Goal: Leave review/rating

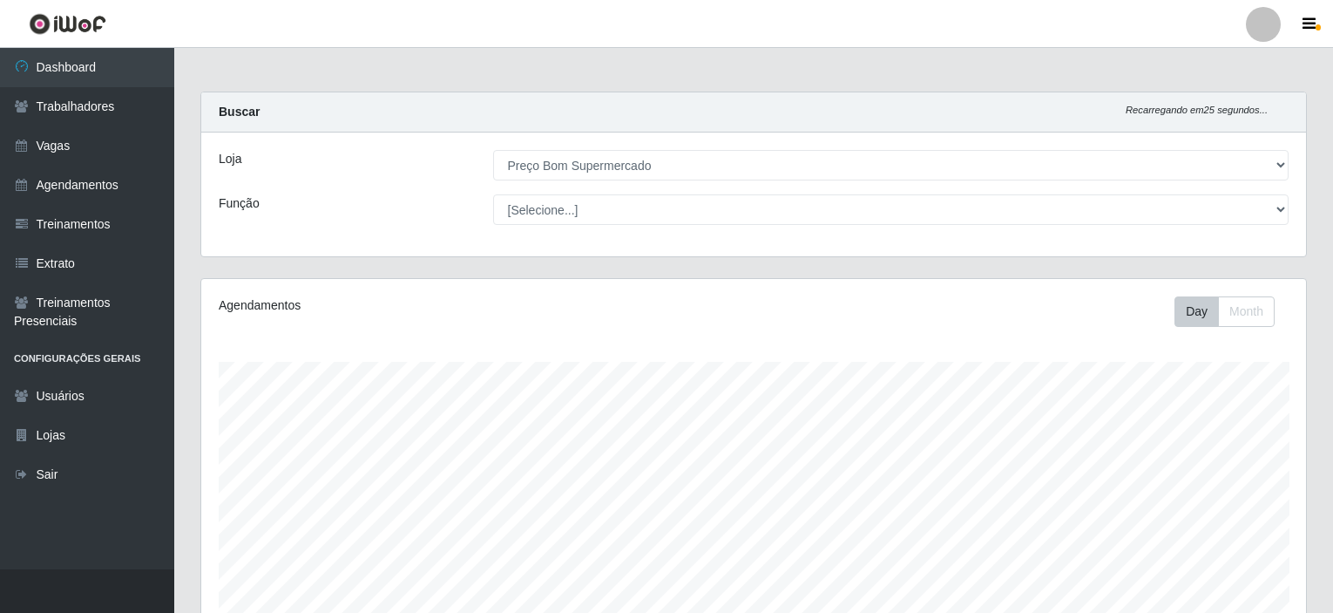
select select "387"
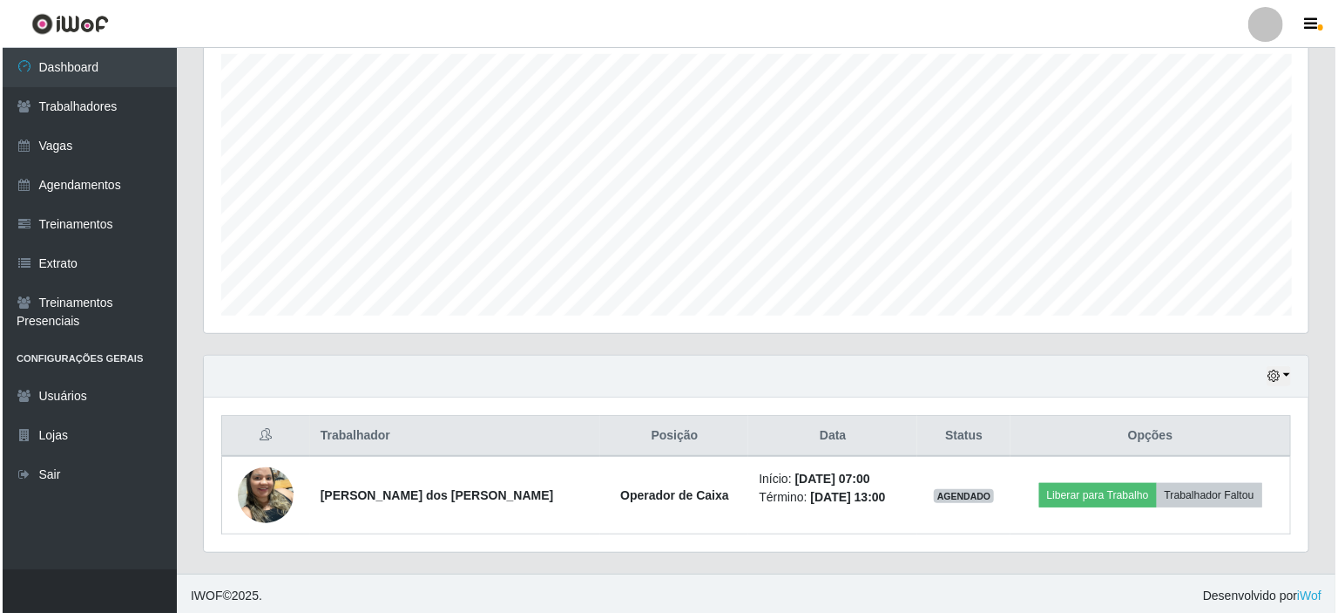
scroll to position [308, 0]
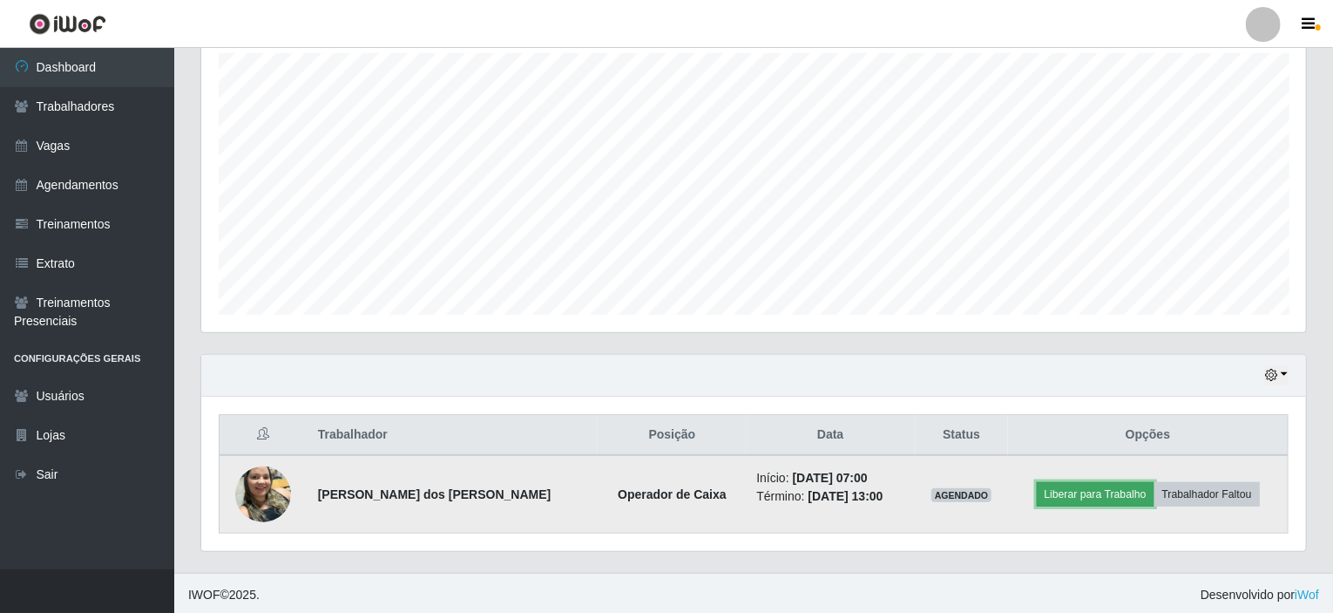
click at [1086, 498] on button "Liberar para Trabalho" at bounding box center [1096, 494] width 118 height 24
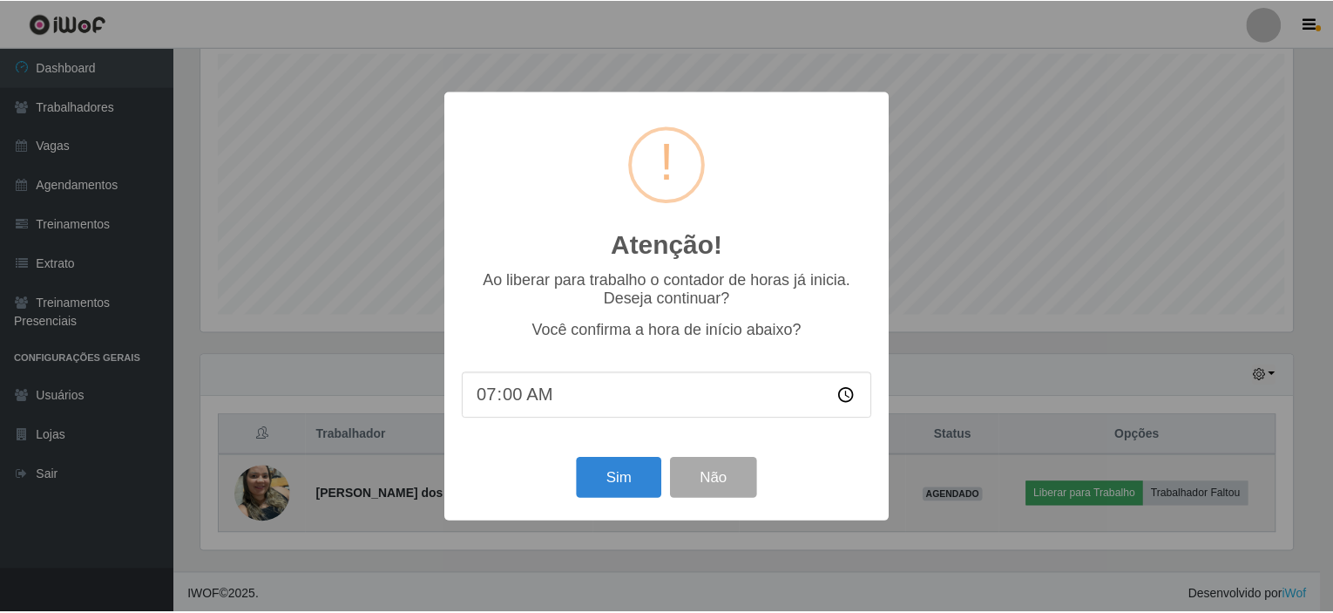
scroll to position [362, 1098]
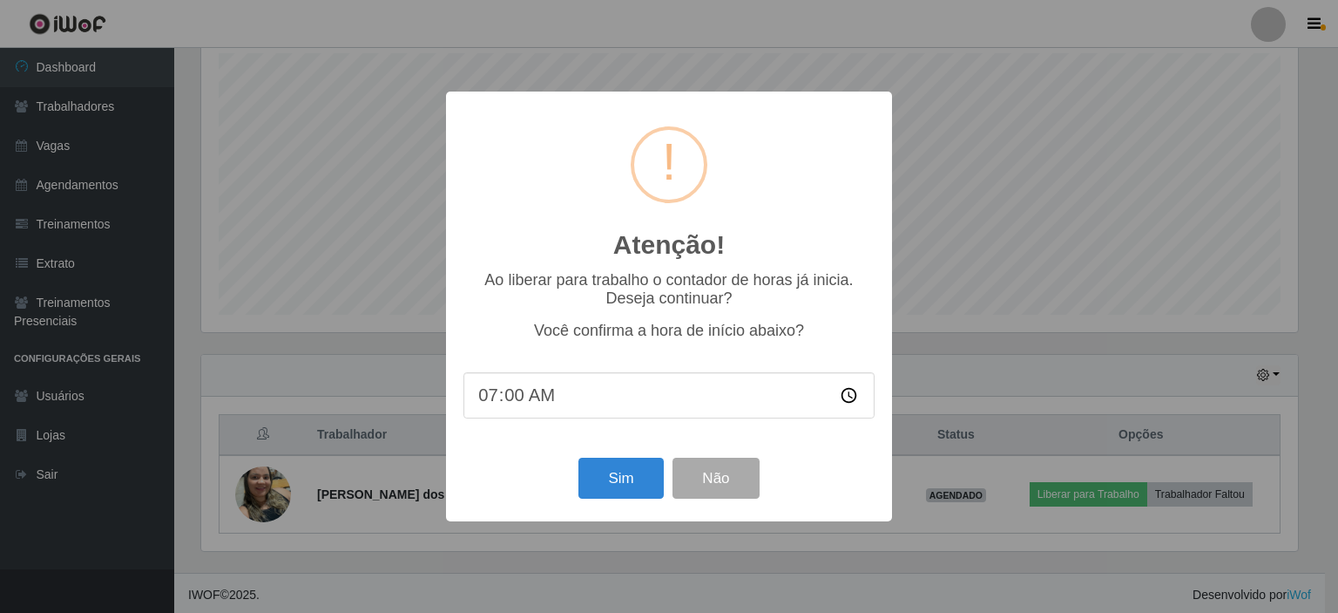
click at [536, 398] on input "07:00" at bounding box center [669, 395] width 411 height 46
click at [502, 406] on input "07:00" at bounding box center [669, 395] width 411 height 46
type input "07:05"
click at [631, 481] on button "Sim" at bounding box center [621, 477] width 85 height 41
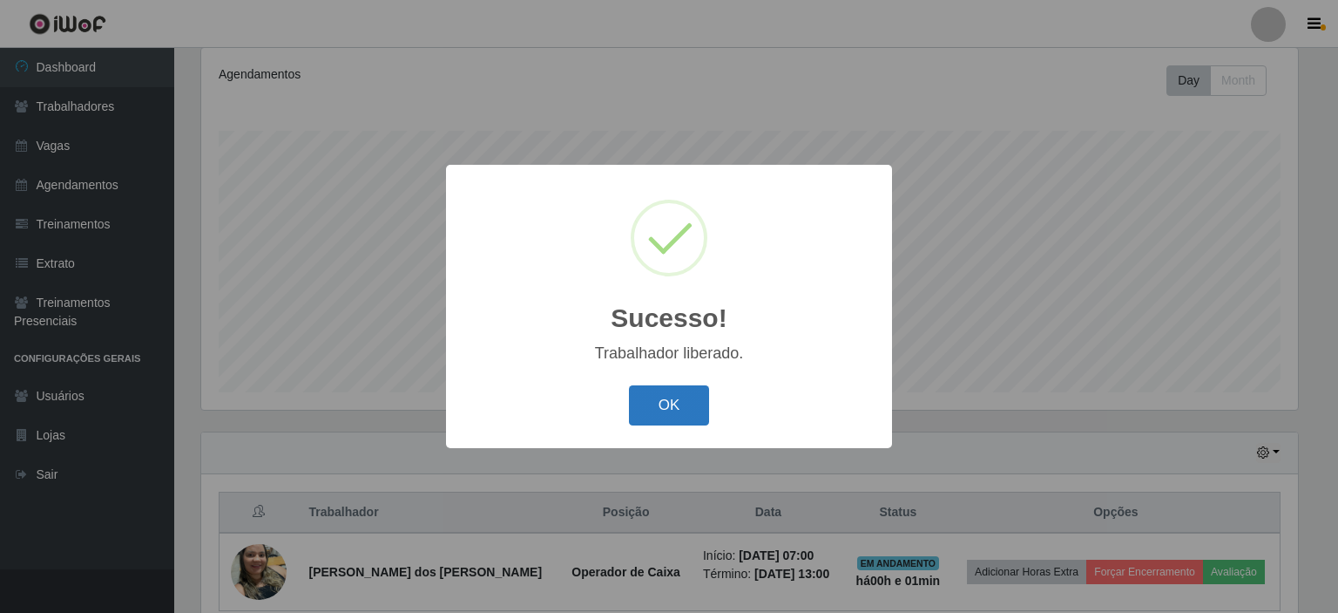
click at [662, 410] on button "OK" at bounding box center [669, 405] width 81 height 41
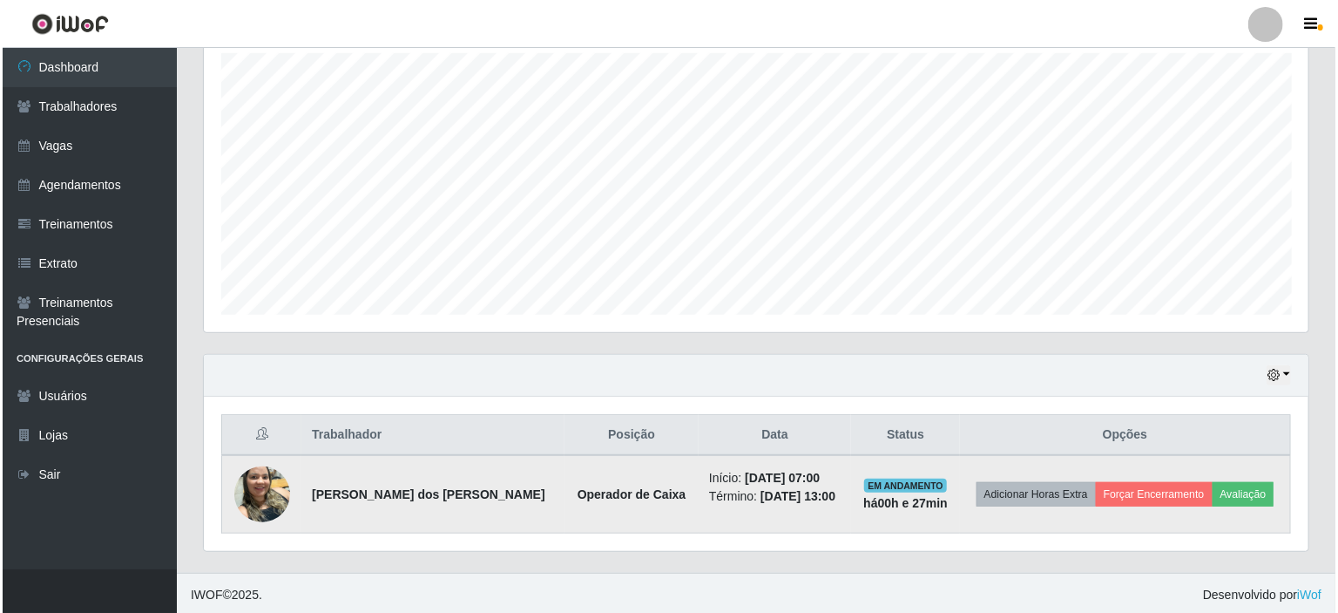
scroll to position [362, 1105]
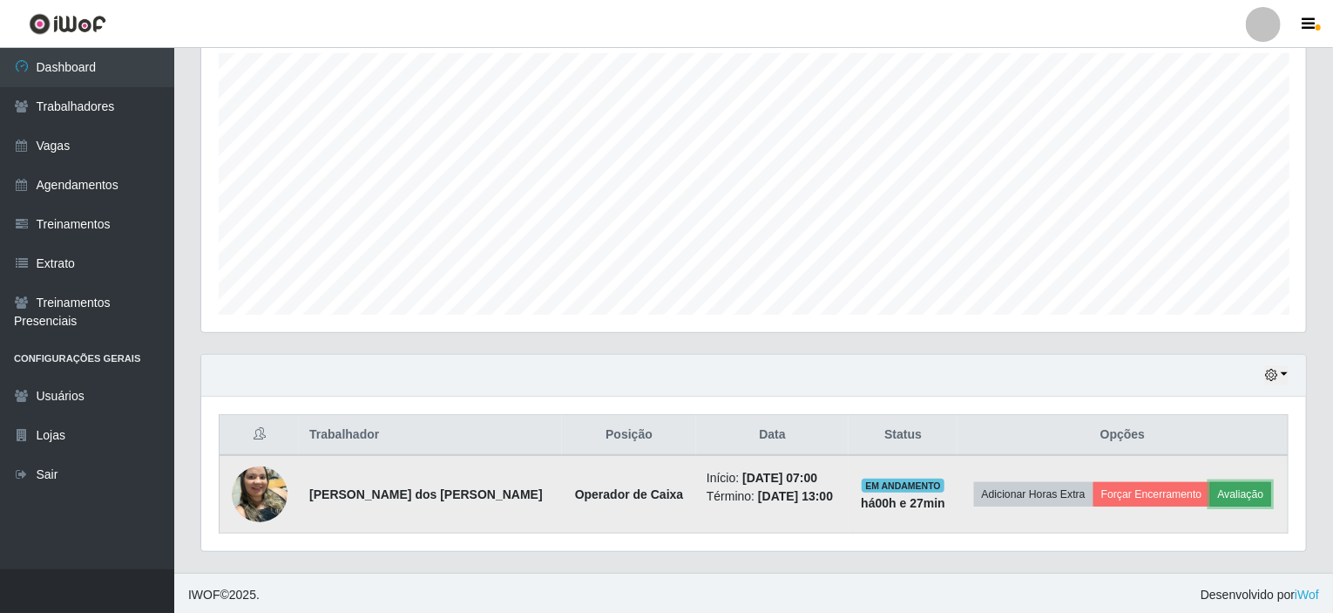
click at [1228, 492] on button "Avaliação" at bounding box center [1241, 494] width 62 height 24
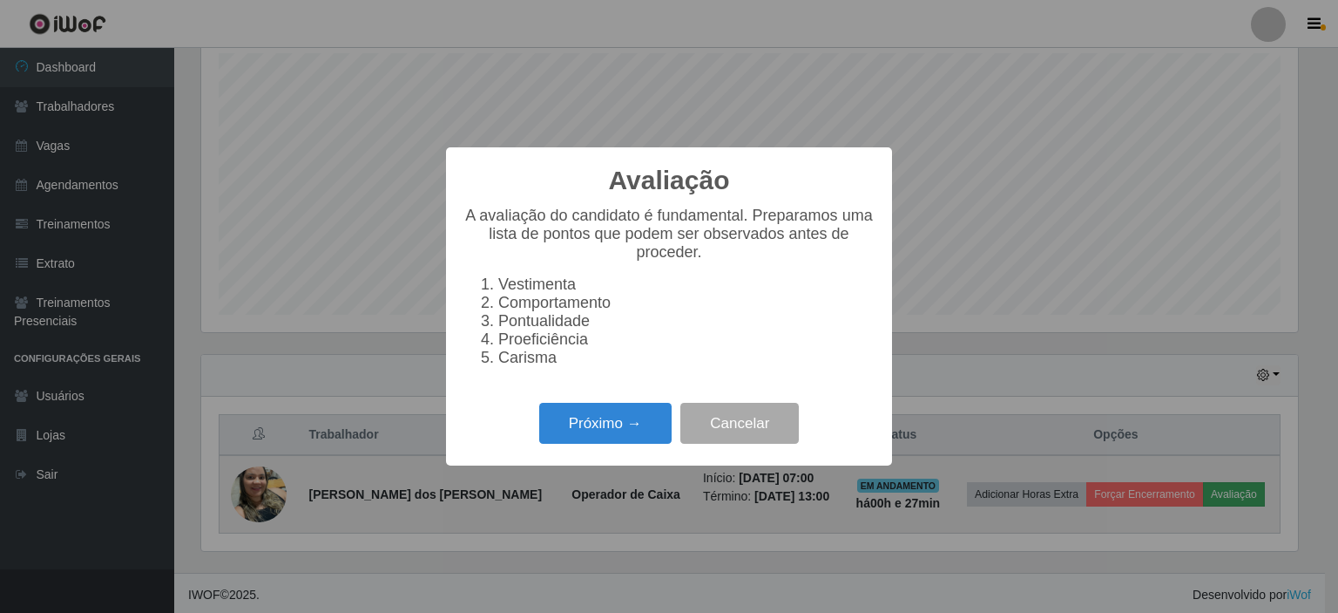
scroll to position [362, 1098]
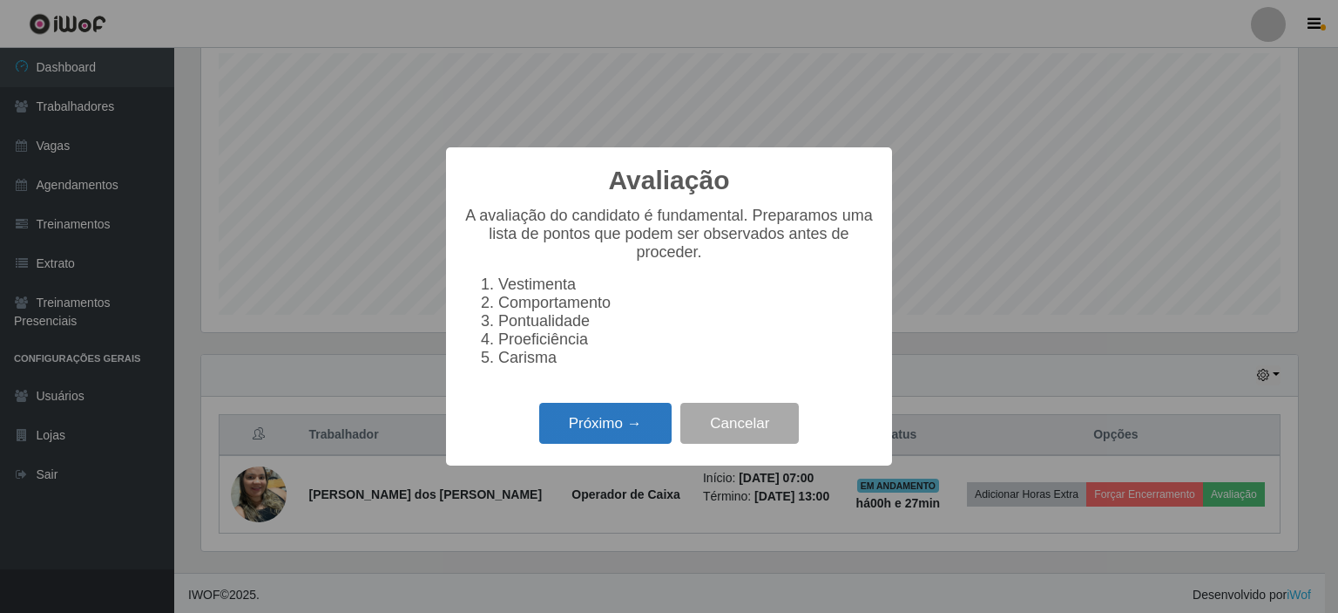
click at [608, 444] on button "Próximo →" at bounding box center [605, 423] width 132 height 41
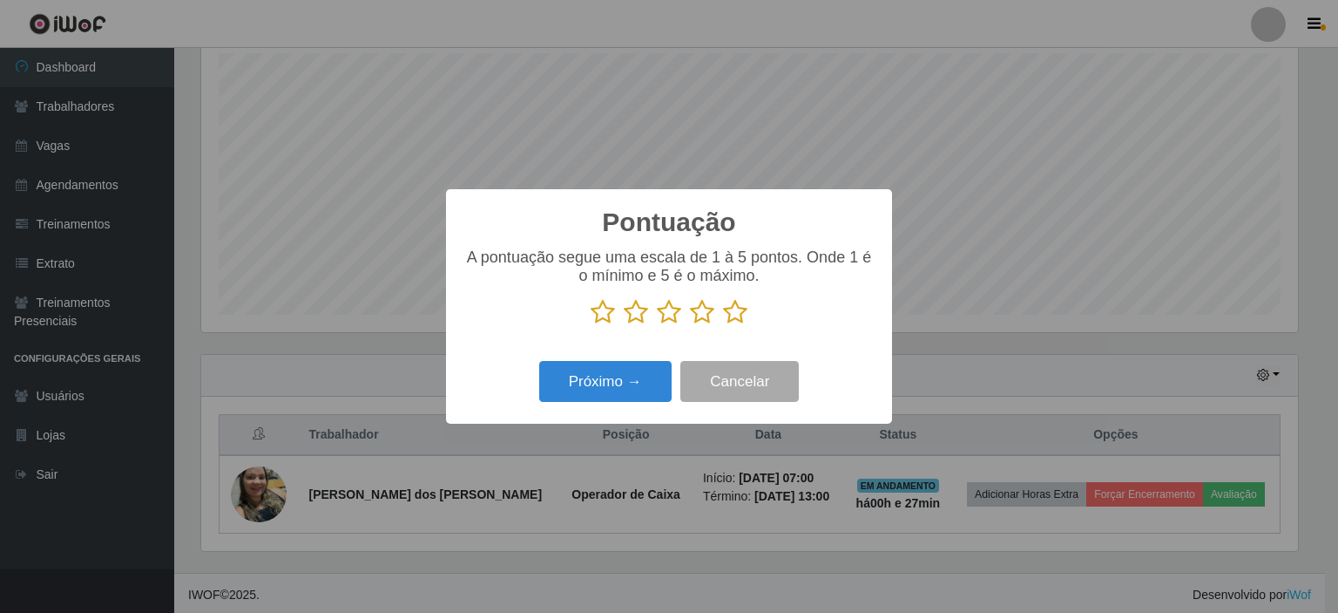
scroll to position [871014, 870278]
click at [735, 312] on icon at bounding box center [735, 312] width 24 height 26
click at [723, 325] on input "radio" at bounding box center [723, 325] width 0 height 0
click at [593, 383] on button "Próximo →" at bounding box center [605, 381] width 132 height 41
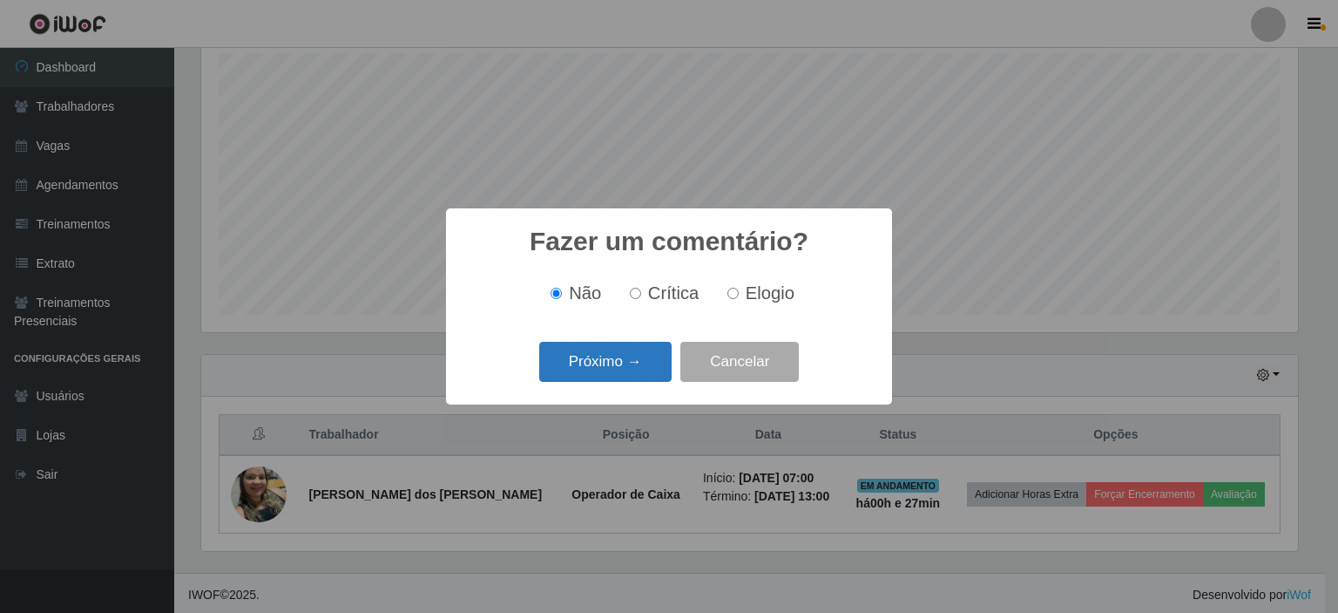
click at [577, 363] on button "Próximo →" at bounding box center [605, 362] width 132 height 41
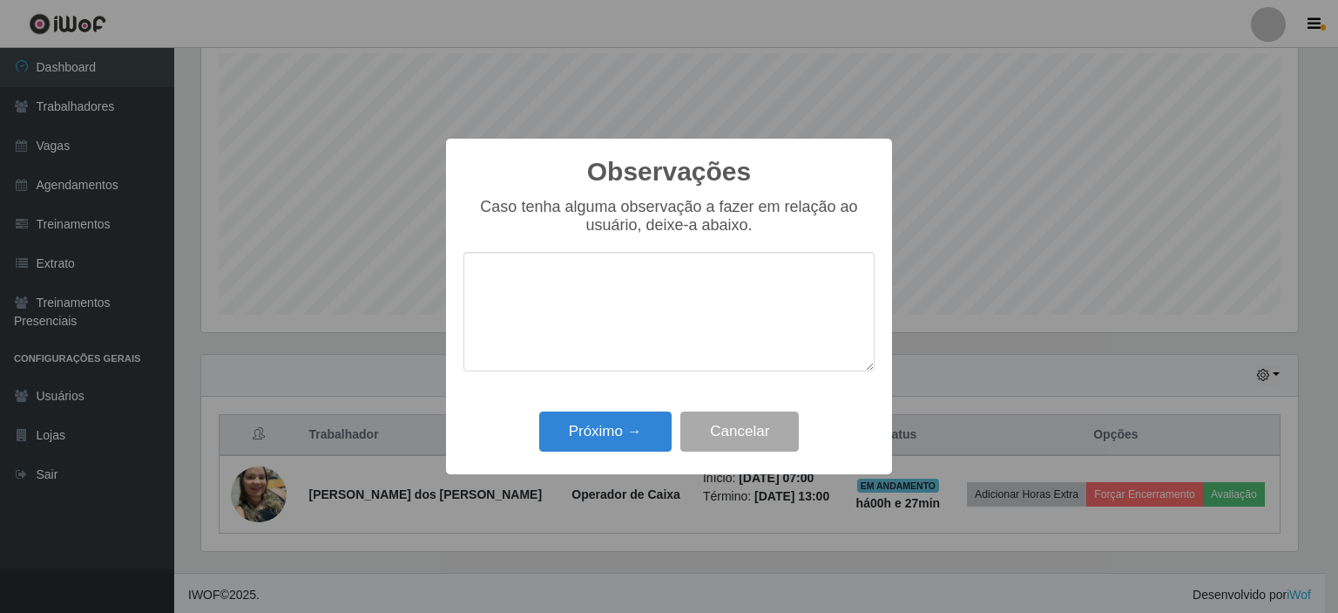
click at [521, 281] on textarea at bounding box center [669, 311] width 411 height 119
type textarea "muito atenciosa"
click at [596, 436] on button "Próximo →" at bounding box center [605, 431] width 132 height 41
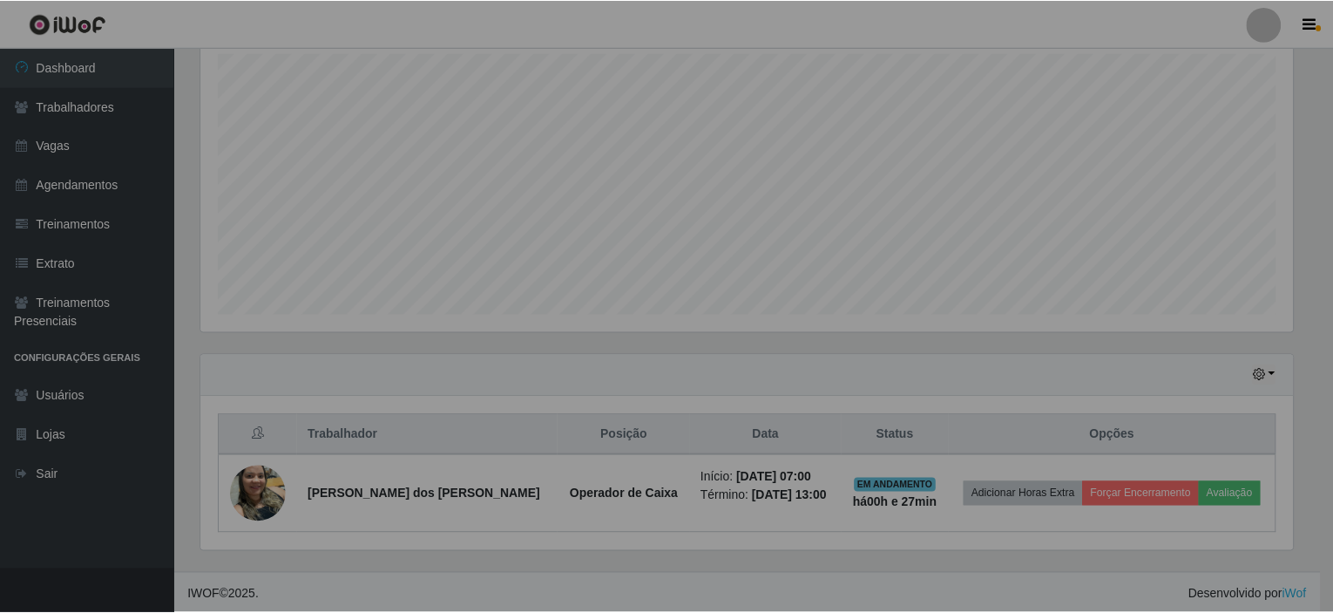
scroll to position [362, 1105]
